Goal: Information Seeking & Learning: Learn about a topic

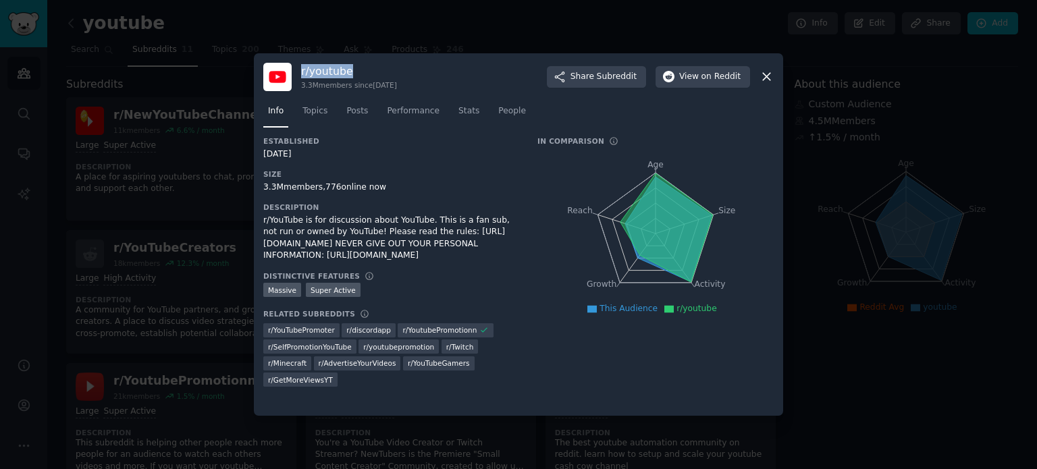
click at [764, 76] on icon at bounding box center [767, 77] width 14 height 14
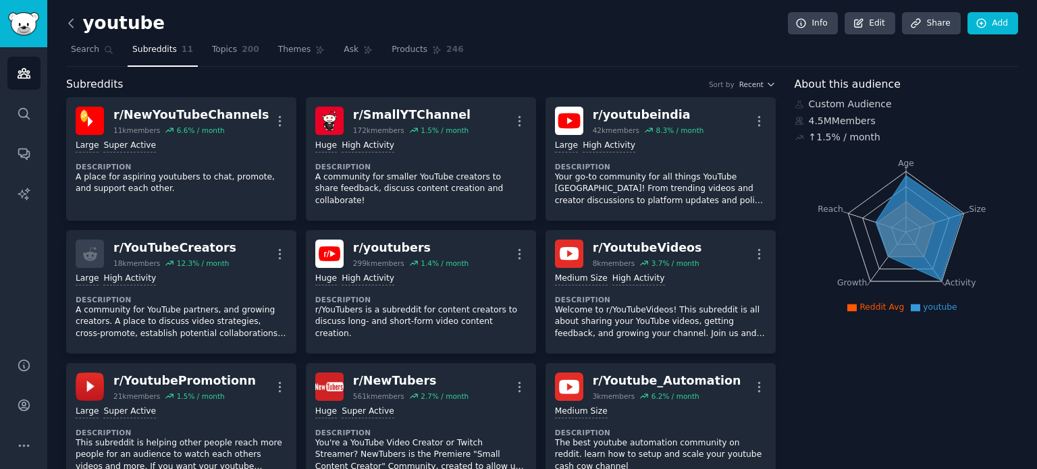
click at [72, 19] on icon at bounding box center [71, 23] width 4 height 8
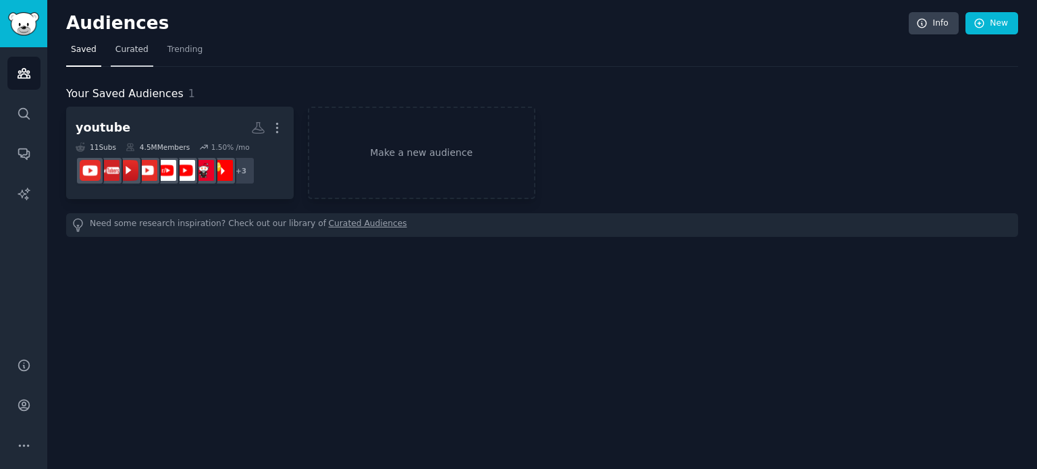
click at [135, 56] on link "Curated" at bounding box center [132, 53] width 43 height 28
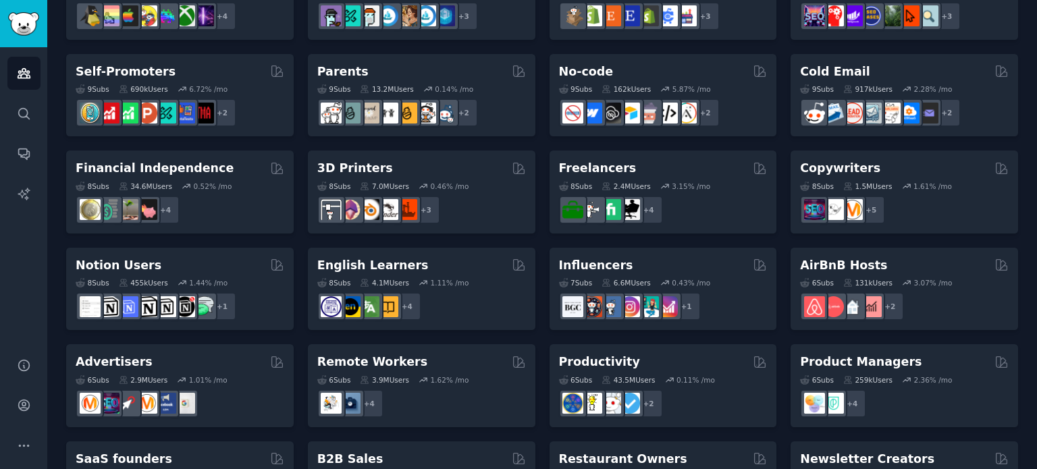
scroll to position [540, 0]
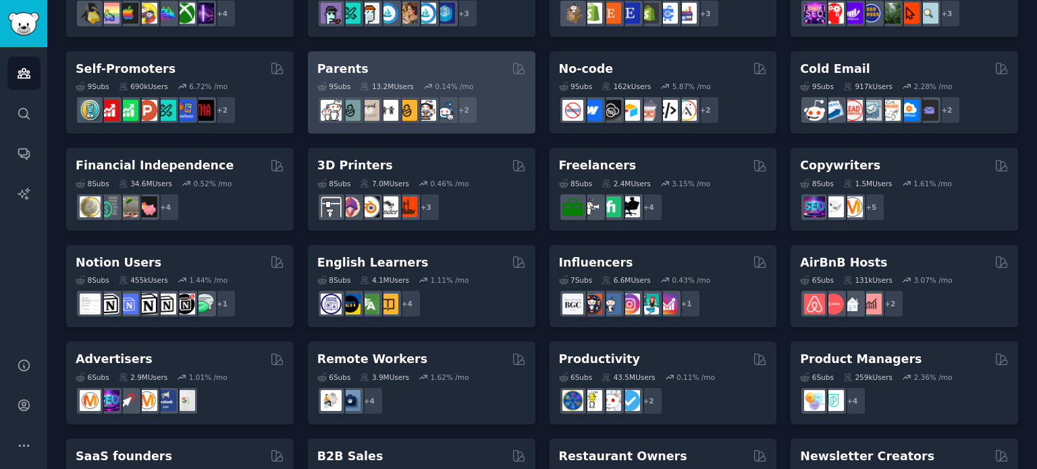
click at [457, 61] on div "Parents" at bounding box center [421, 69] width 209 height 17
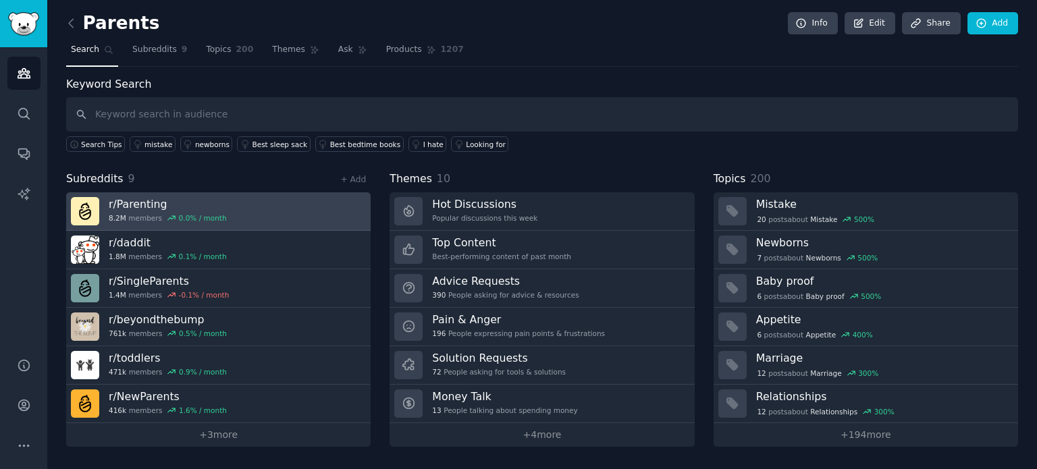
click at [231, 207] on link "r/ Parenting 8.2M members 0.0 % / month" at bounding box center [218, 211] width 305 height 38
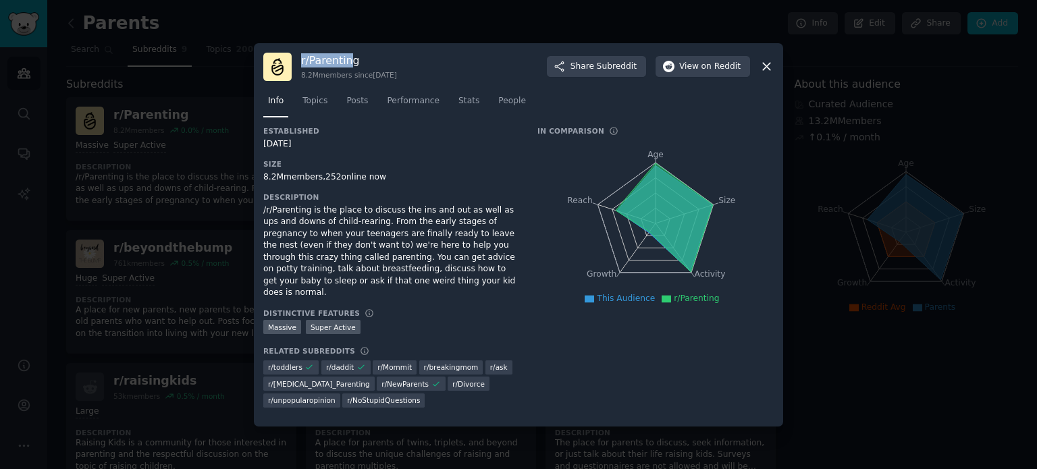
drag, startPoint x: 349, startPoint y: 67, endPoint x: 301, endPoint y: 67, distance: 48.0
click at [301, 67] on h3 "r/ Parenting" at bounding box center [349, 60] width 96 height 14
click at [358, 68] on h3 "r/ Parenting" at bounding box center [349, 60] width 96 height 14
drag, startPoint x: 359, startPoint y: 70, endPoint x: 300, endPoint y: 64, distance: 59.7
click at [300, 64] on div "r/ Parenting 8.2M members since [DATE] Share Subreddit View on Reddit" at bounding box center [518, 67] width 511 height 28
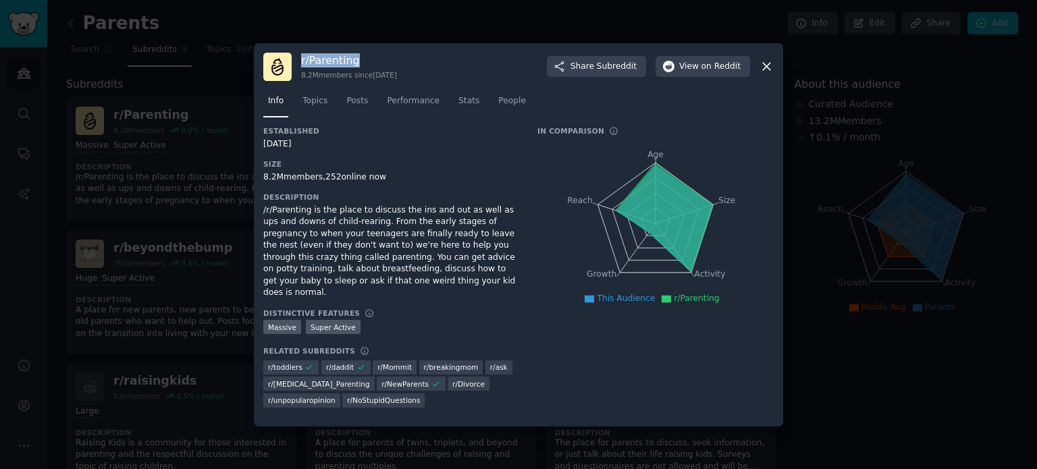
copy h3 "r/ Parenting"
click at [767, 70] on icon at bounding box center [766, 66] width 7 height 7
